Goal: Entertainment & Leisure: Consume media (video, audio)

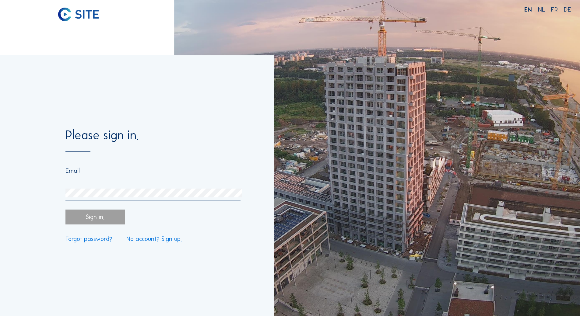
click at [104, 171] on input "email" at bounding box center [152, 170] width 175 height 7
click at [124, 173] on input "[EMAIL_ADDRESS][DOMAIN_NAME]" at bounding box center [152, 170] width 175 height 7
type input "[EMAIL_ADDRESS][DOMAIN_NAME]"
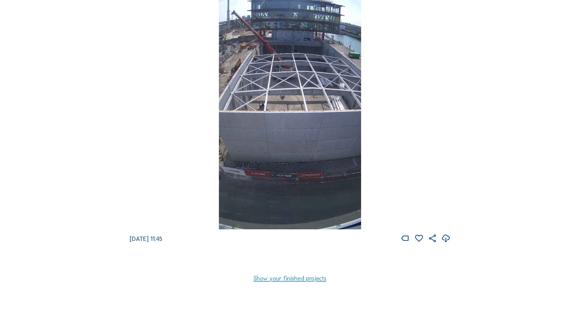
scroll to position [61, 0]
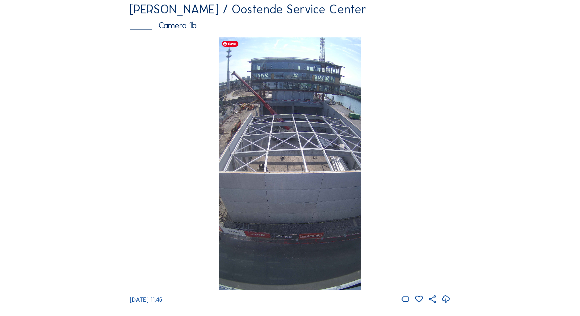
click at [291, 156] on img at bounding box center [290, 163] width 142 height 253
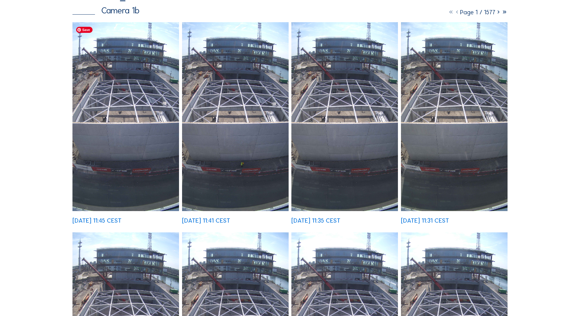
scroll to position [91, 0]
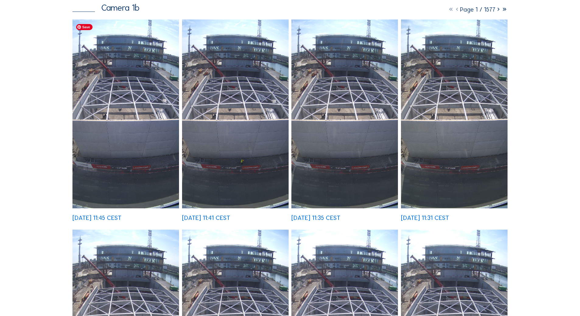
click at [139, 155] on img at bounding box center [125, 113] width 107 height 189
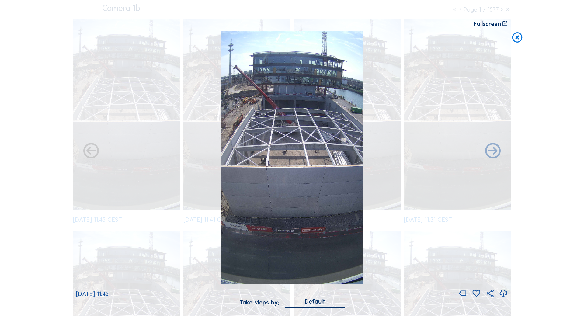
click at [505, 295] on icon at bounding box center [503, 293] width 9 height 11
click at [531, 111] on div "Scroll to travel through time | Press 'Alt' Button + Scroll to Zoom | Click and…" at bounding box center [292, 158] width 584 height 316
click at [513, 39] on icon at bounding box center [517, 37] width 12 height 13
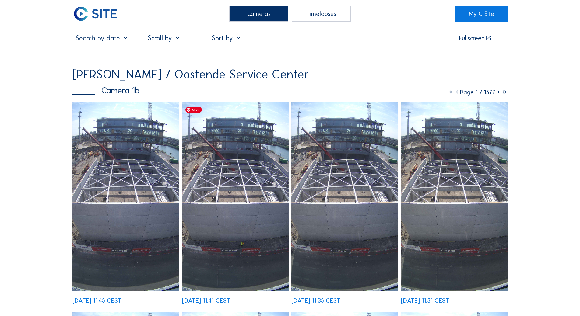
scroll to position [0, 0]
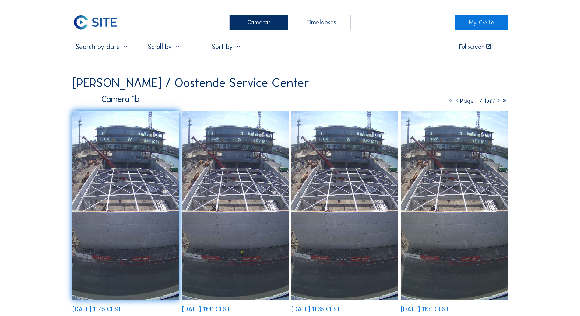
click at [175, 48] on div at bounding box center [164, 49] width 59 height 12
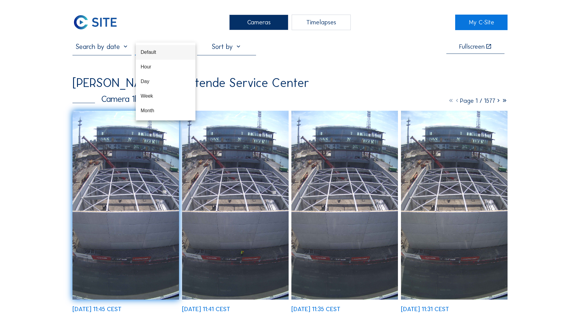
click at [169, 50] on div "Default" at bounding box center [166, 52] width 50 height 6
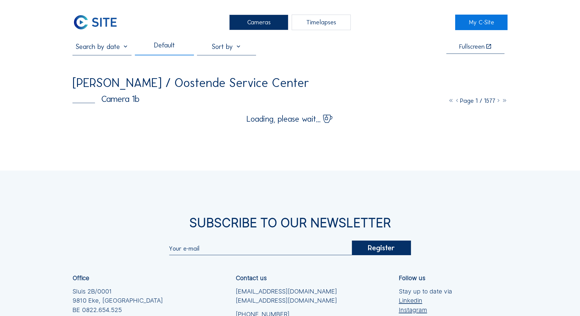
click at [217, 49] on div at bounding box center [226, 49] width 59 height 12
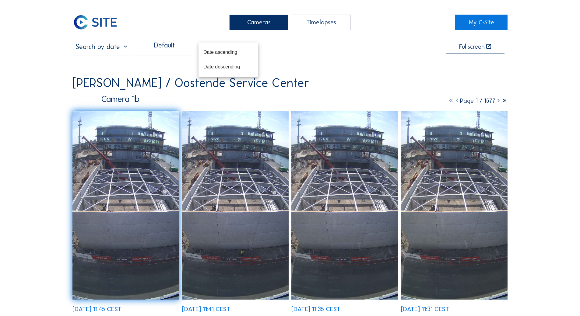
click at [301, 23] on div "Timelapses" at bounding box center [321, 22] width 59 height 15
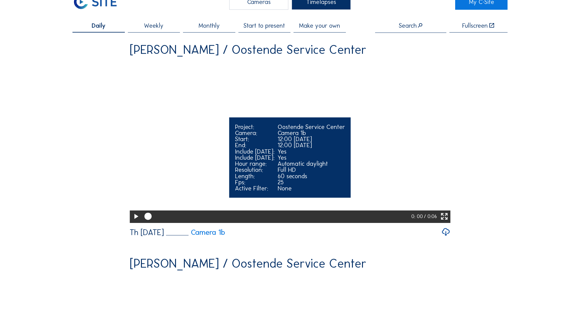
scroll to position [30, 0]
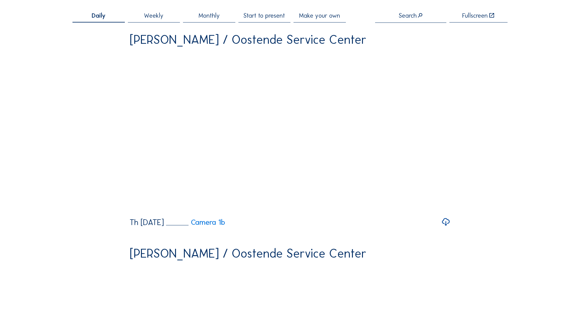
click at [168, 13] on div "Weekly" at bounding box center [154, 17] width 52 height 10
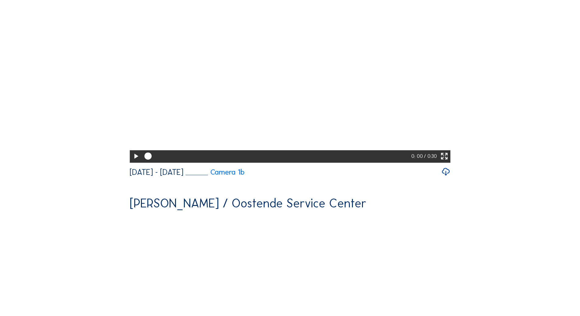
scroll to position [91, 0]
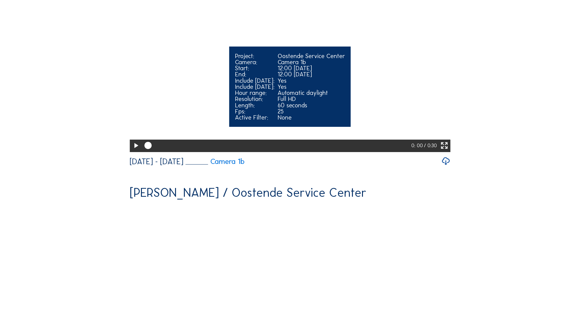
click at [136, 151] on icon at bounding box center [135, 146] width 9 height 11
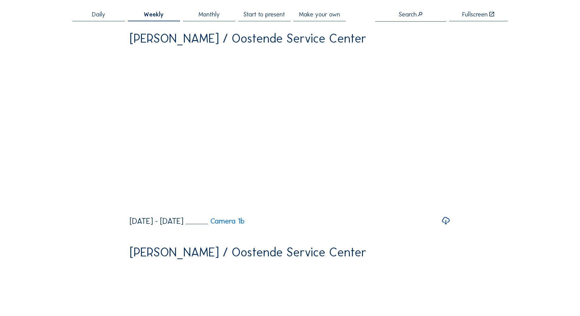
scroll to position [30, 0]
